Goal: Task Accomplishment & Management: Manage account settings

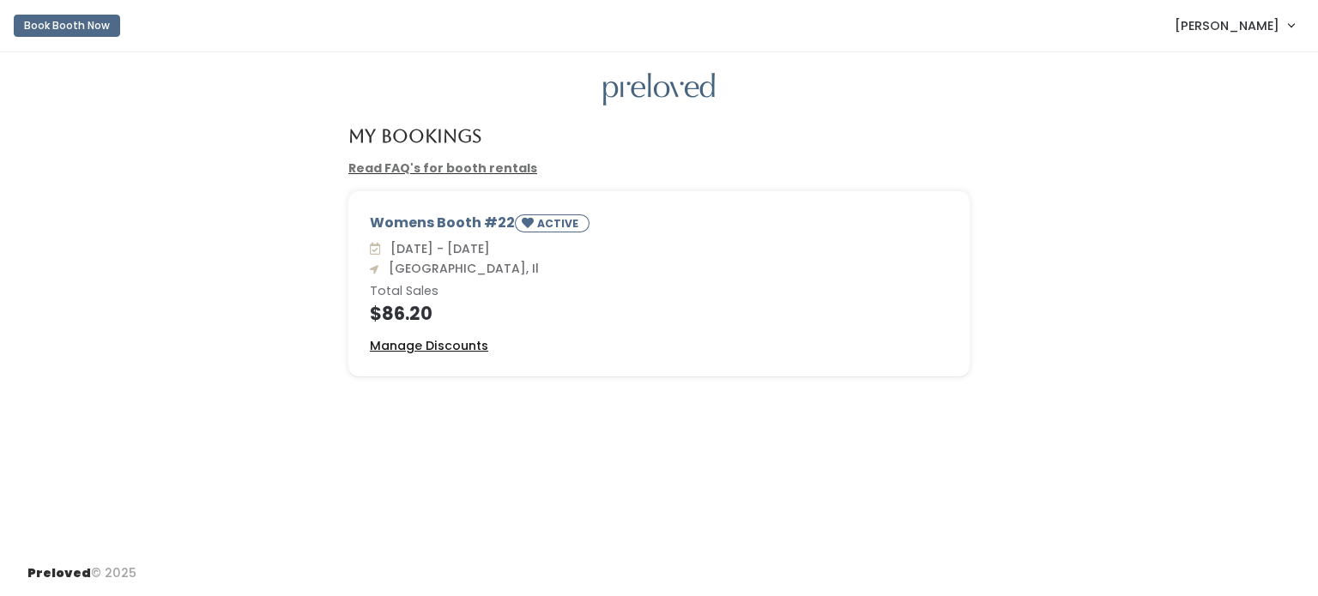
click at [421, 350] on u "Manage Discounts" at bounding box center [429, 345] width 118 height 17
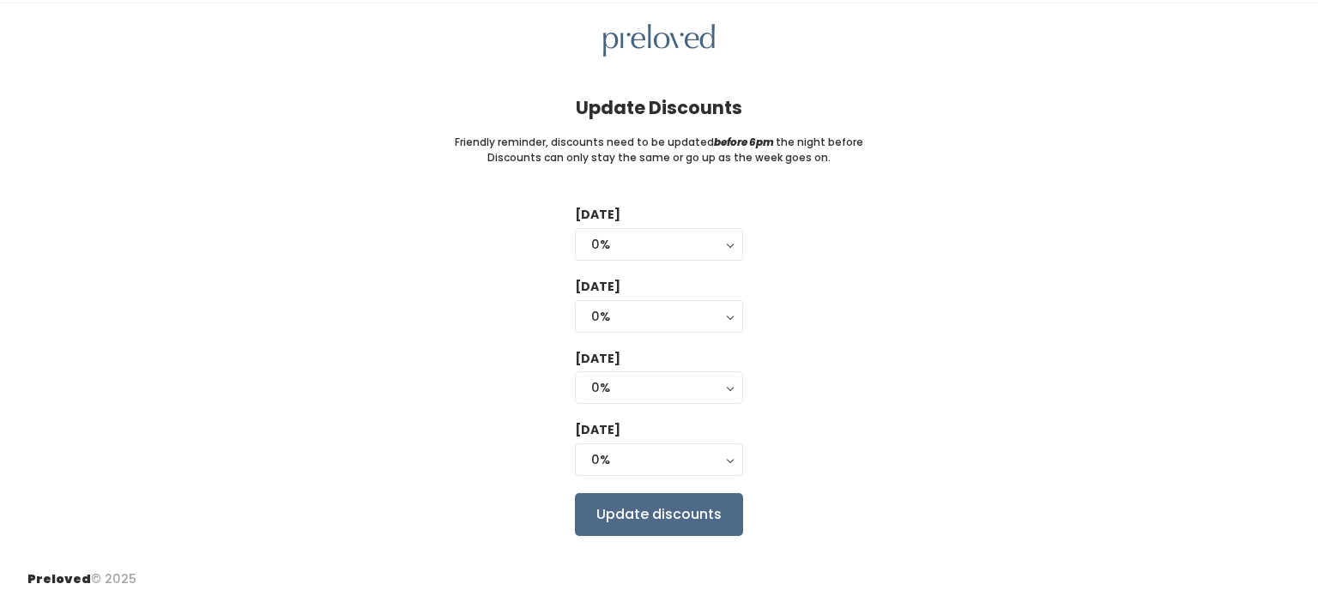
scroll to position [51, 0]
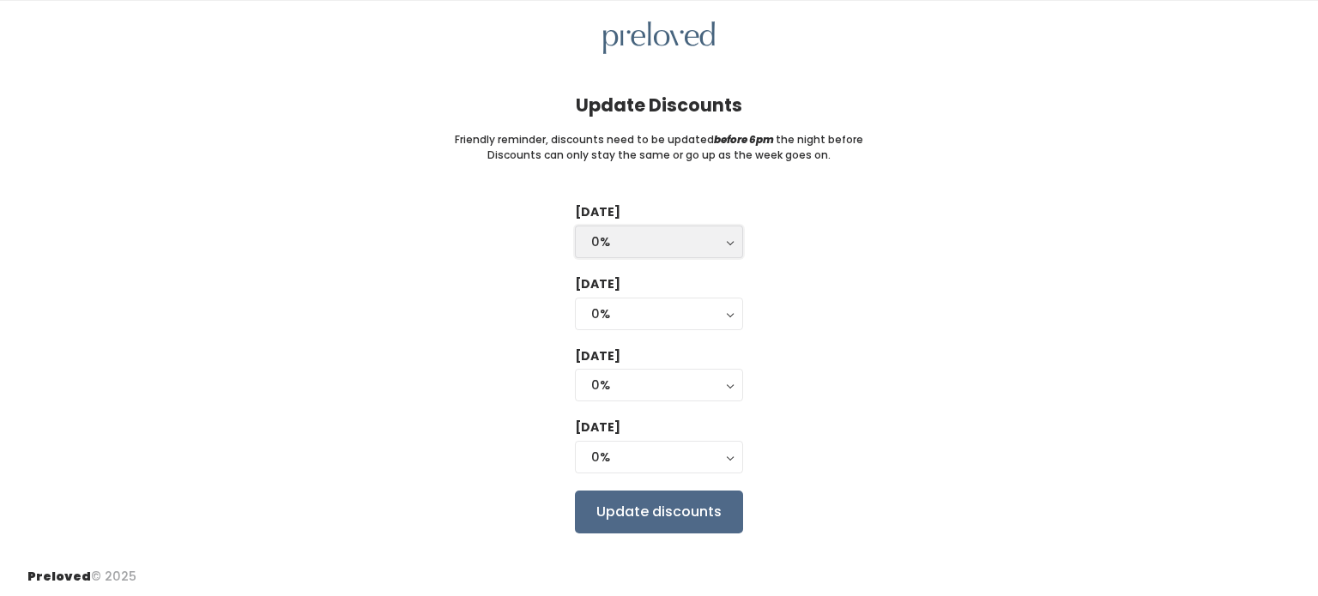
click at [725, 244] on button "0%" at bounding box center [659, 242] width 168 height 33
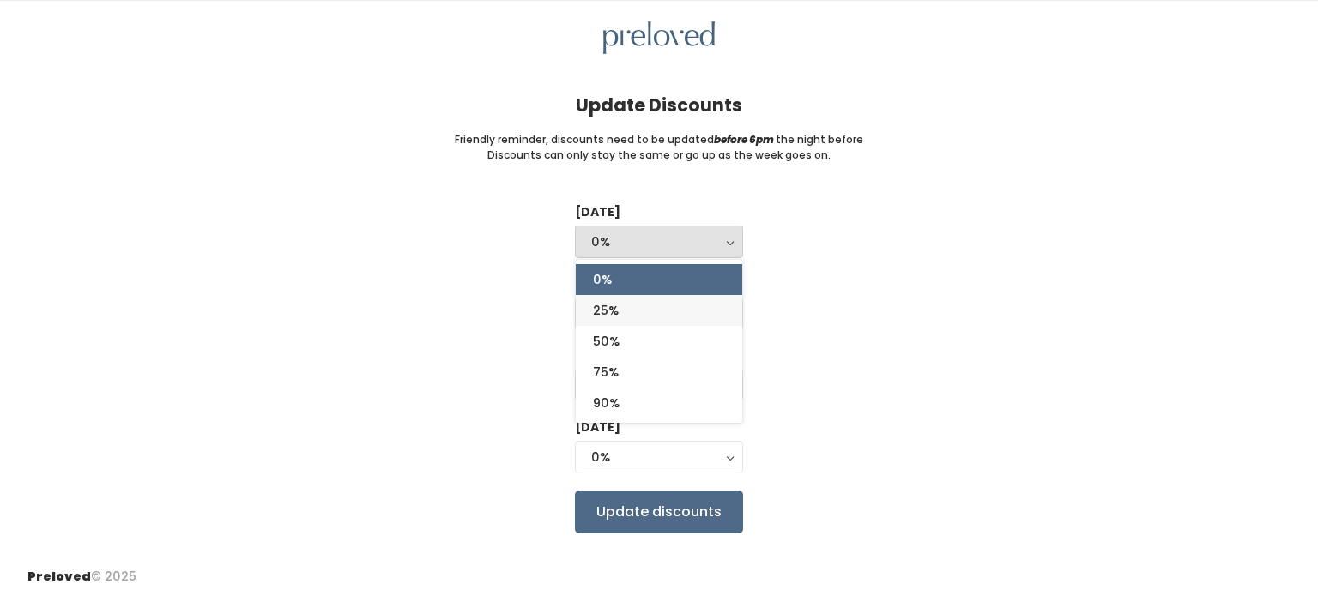
click at [597, 312] on span "25%" at bounding box center [606, 310] width 26 height 19
select select "25%"
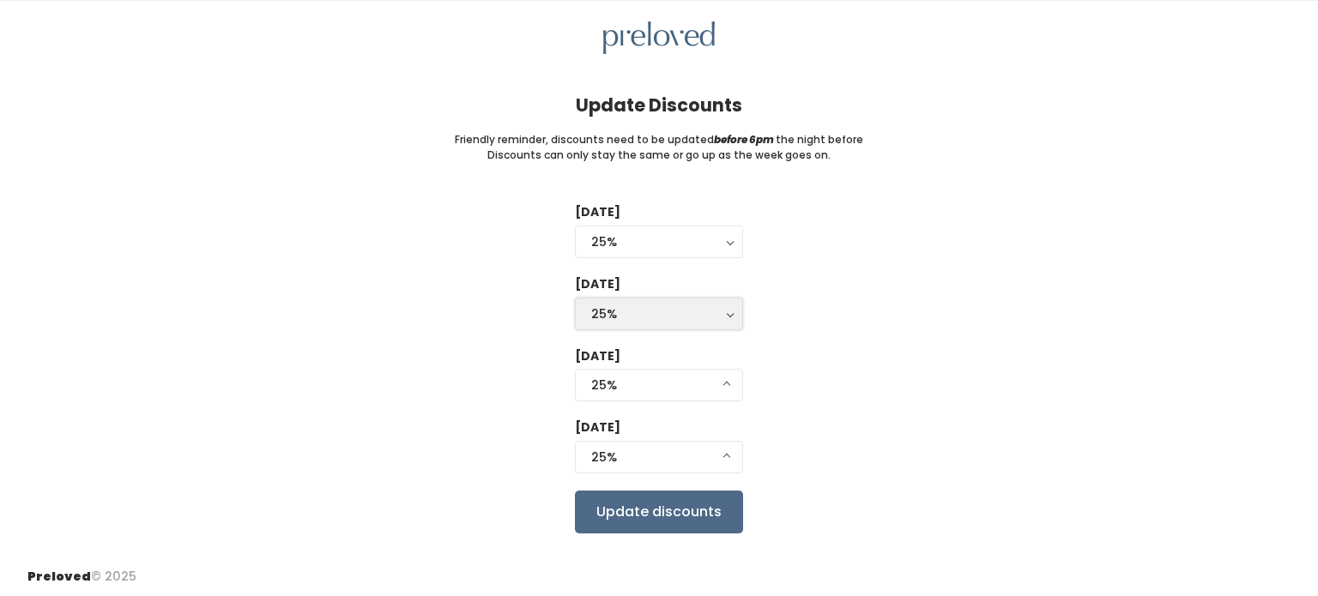
click at [729, 318] on button "25%" at bounding box center [659, 314] width 168 height 33
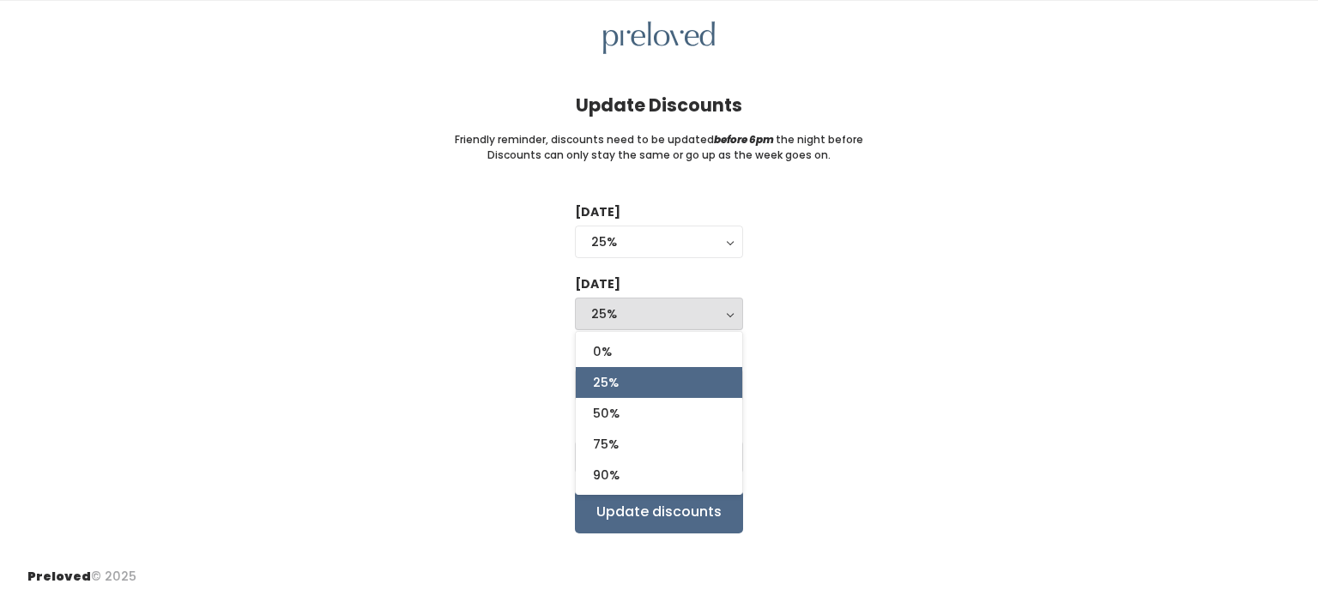
click at [795, 359] on div "Tuesday 0% 25% 50% 75% 90% 25% 0% 25% 50% 75% 90% Wednesday 0% 25% 50% 75% 90% …" at bounding box center [658, 368] width 1263 height 330
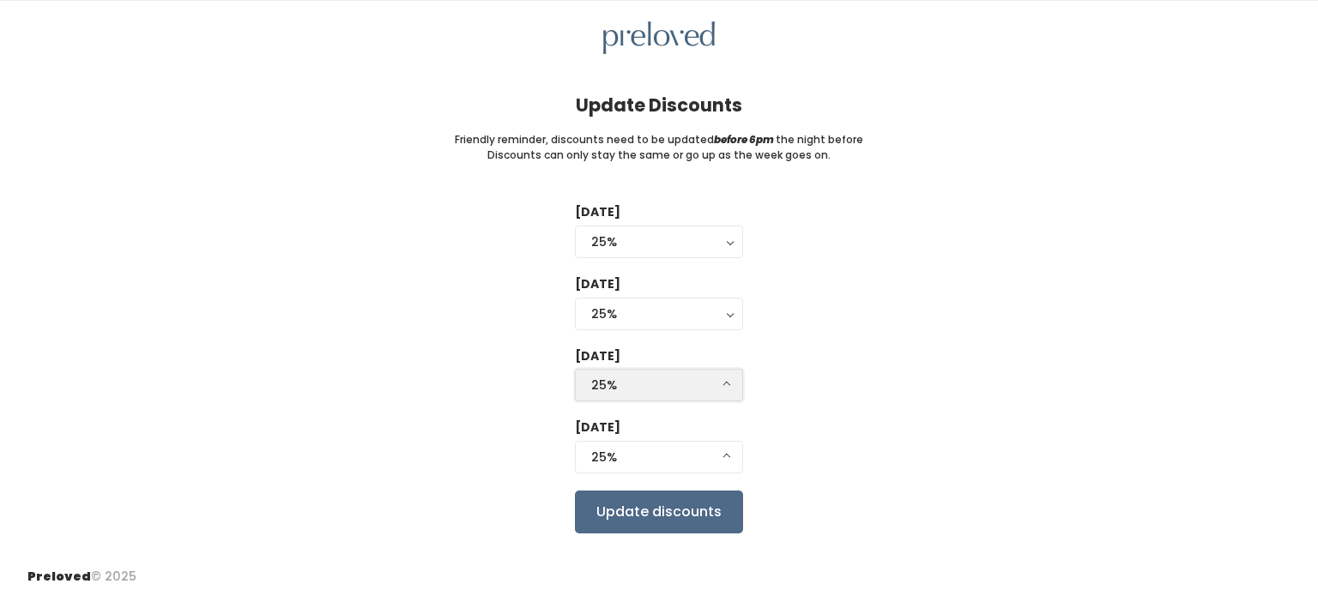
click at [723, 382] on button "25%" at bounding box center [659, 385] width 168 height 33
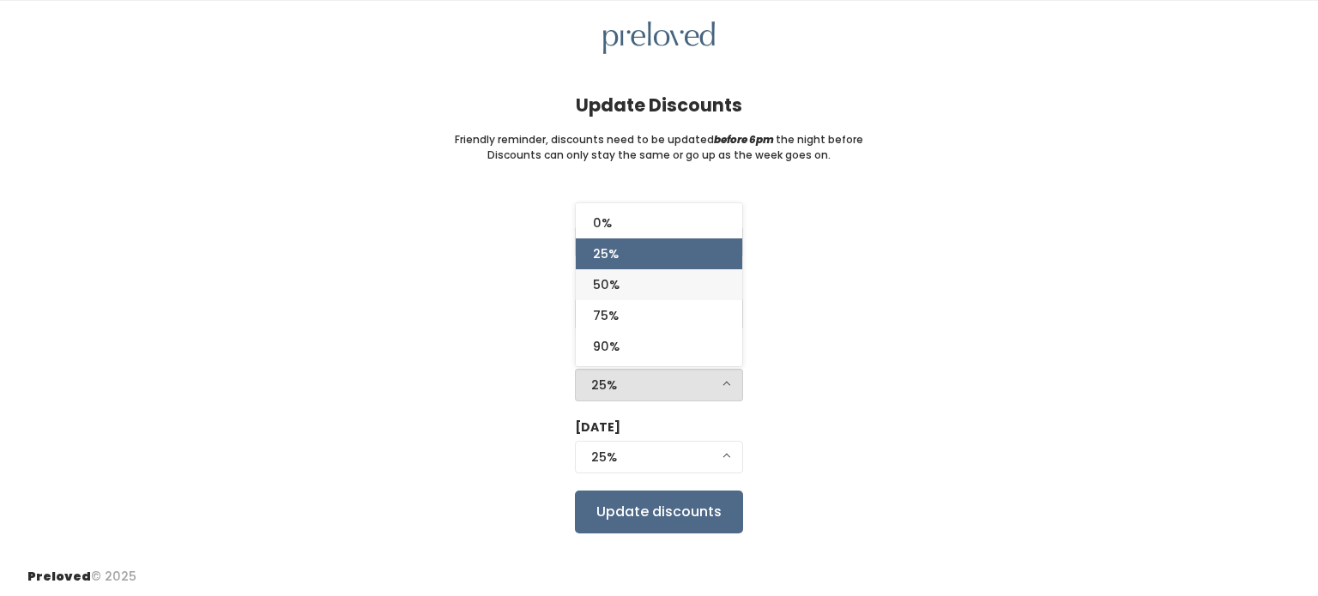
click at [723, 287] on link "50%" at bounding box center [659, 284] width 166 height 31
select select "50%"
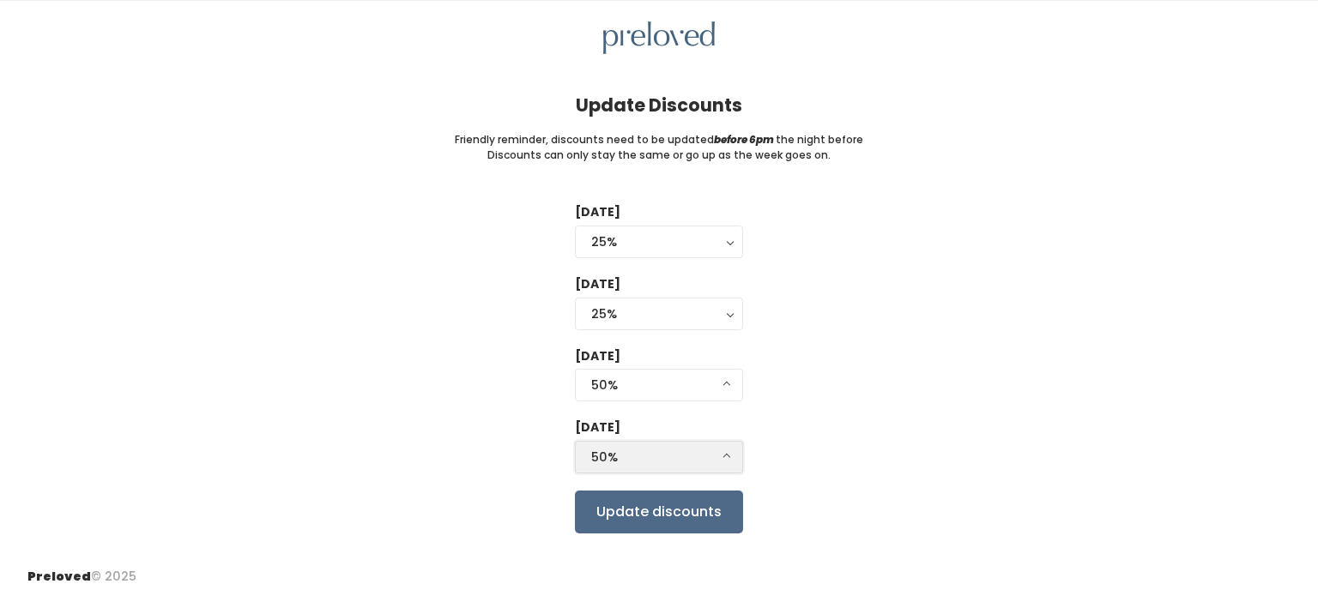
click at [724, 458] on button "50%" at bounding box center [659, 457] width 168 height 33
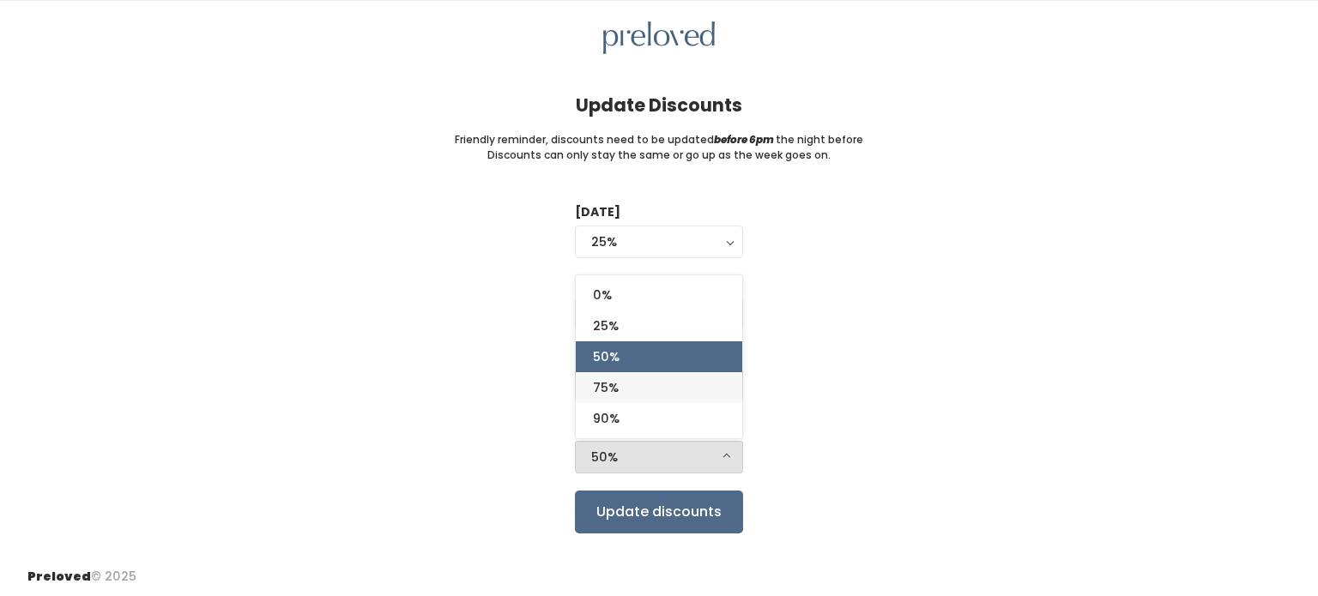
click at [725, 395] on link "75%" at bounding box center [659, 387] width 166 height 31
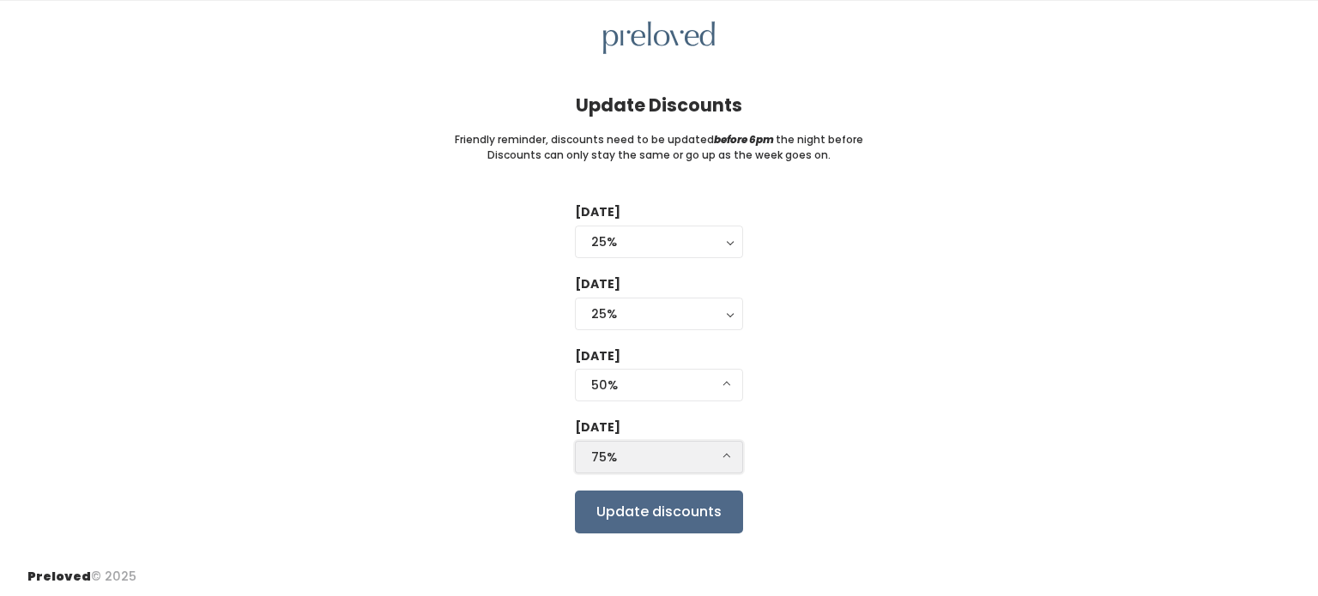
click at [726, 460] on button "75%" at bounding box center [659, 457] width 168 height 33
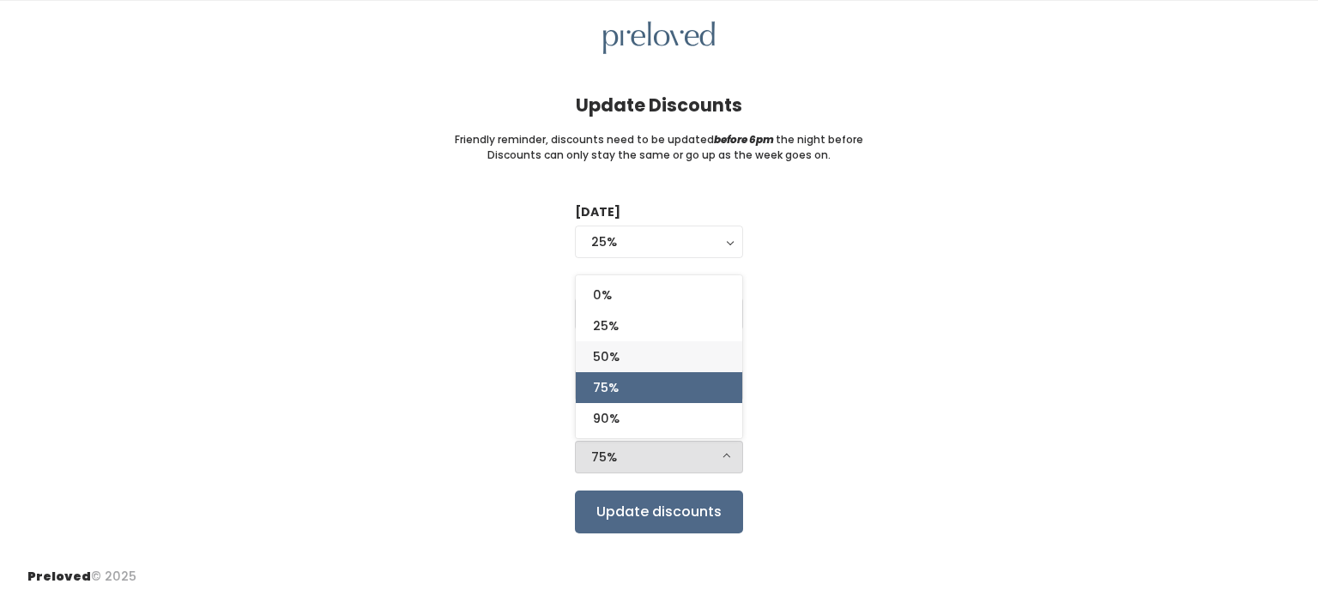
click at [699, 361] on link "50%" at bounding box center [659, 357] width 166 height 31
select select "50%"
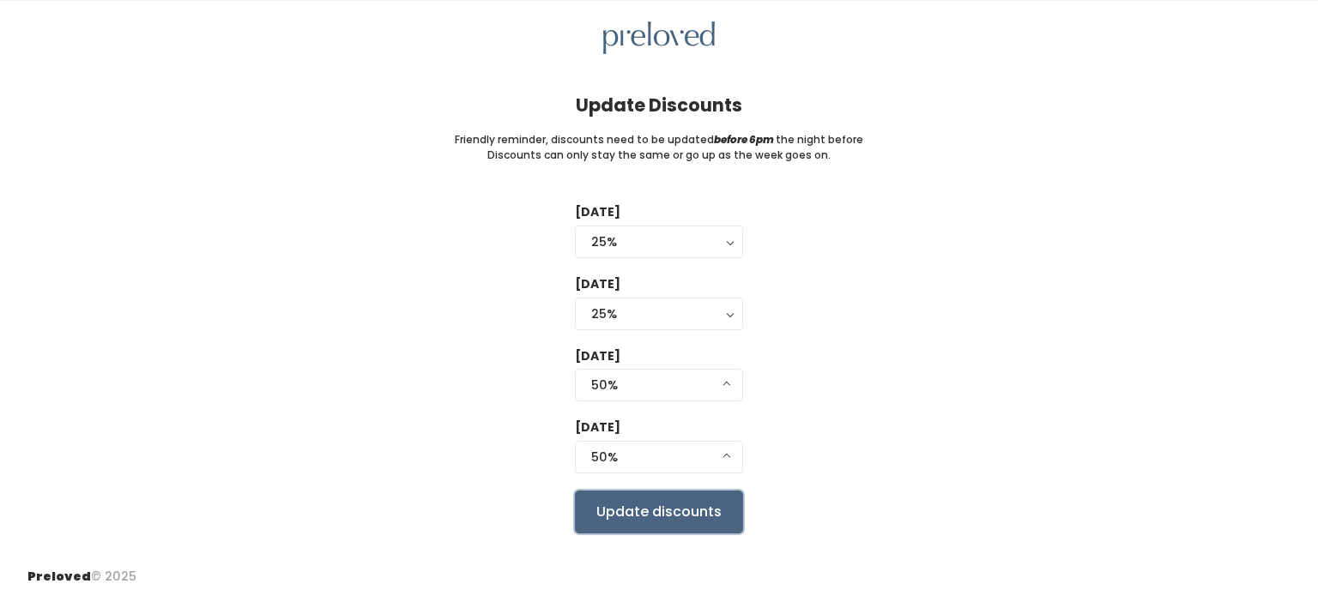
click at [659, 513] on input "Update discounts" at bounding box center [659, 512] width 168 height 43
